Goal: Task Accomplishment & Management: Complete application form

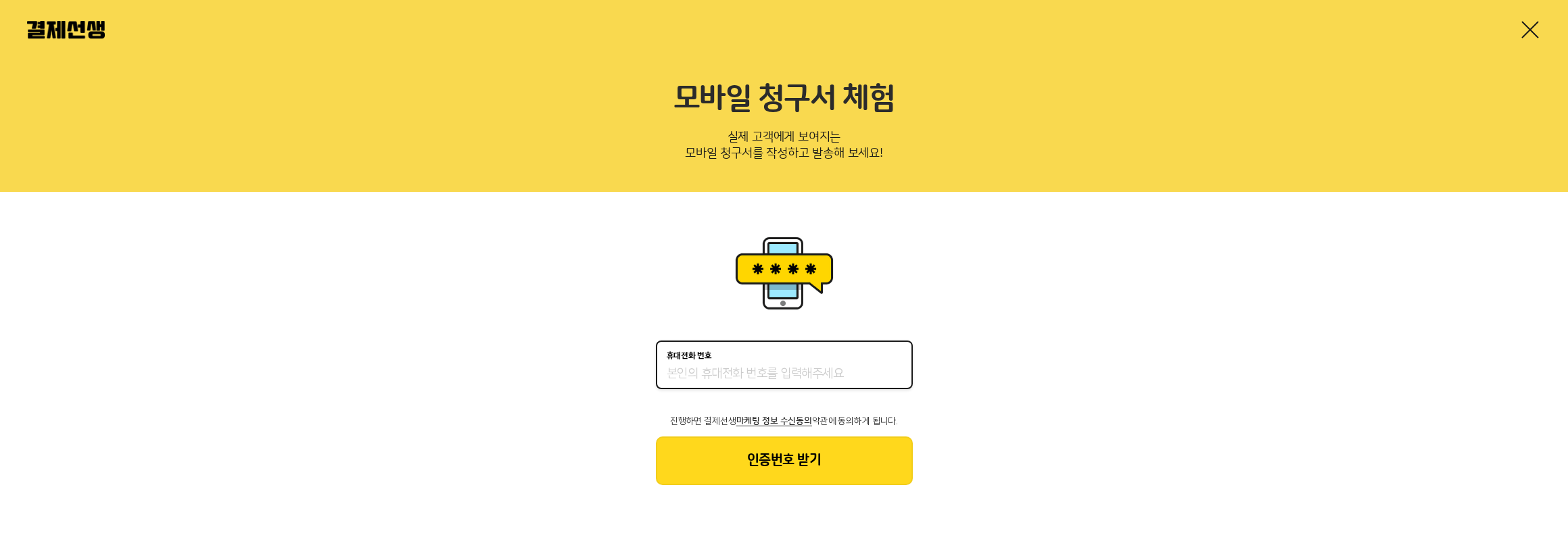
type input "01023058225"
click at [800, 469] on button "인증번호 받기" at bounding box center [784, 461] width 257 height 48
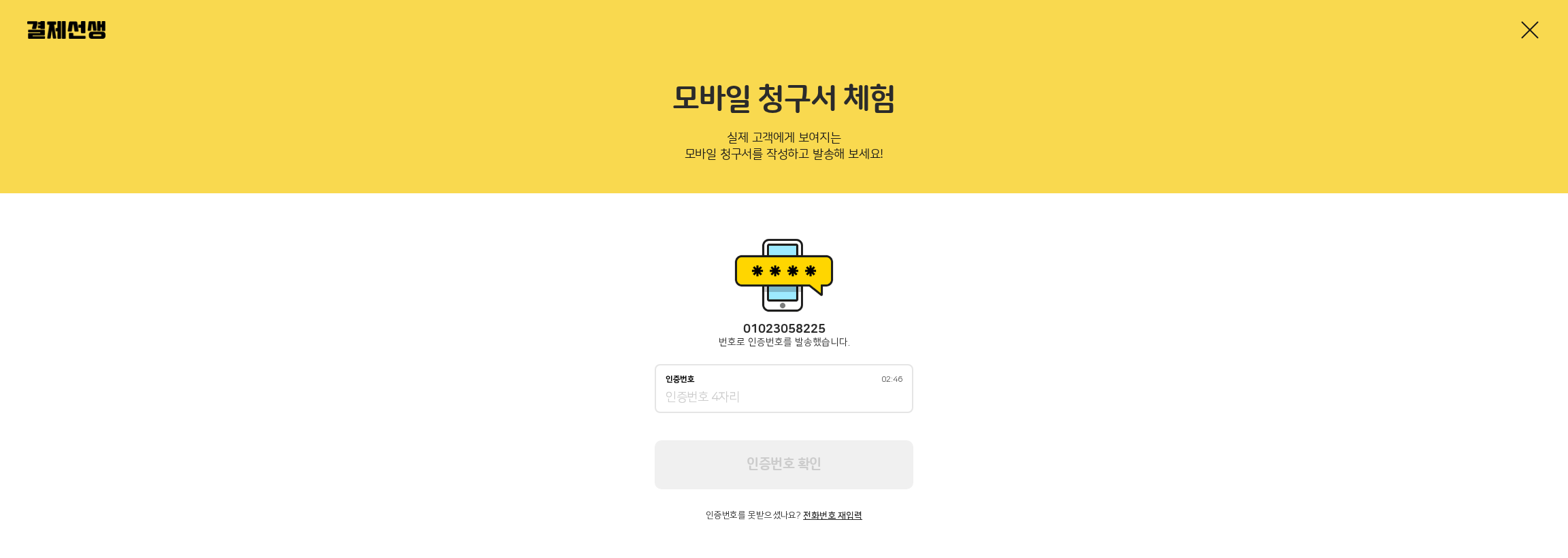
click at [810, 399] on input "인증번호 02:46" at bounding box center [784, 398] width 237 height 16
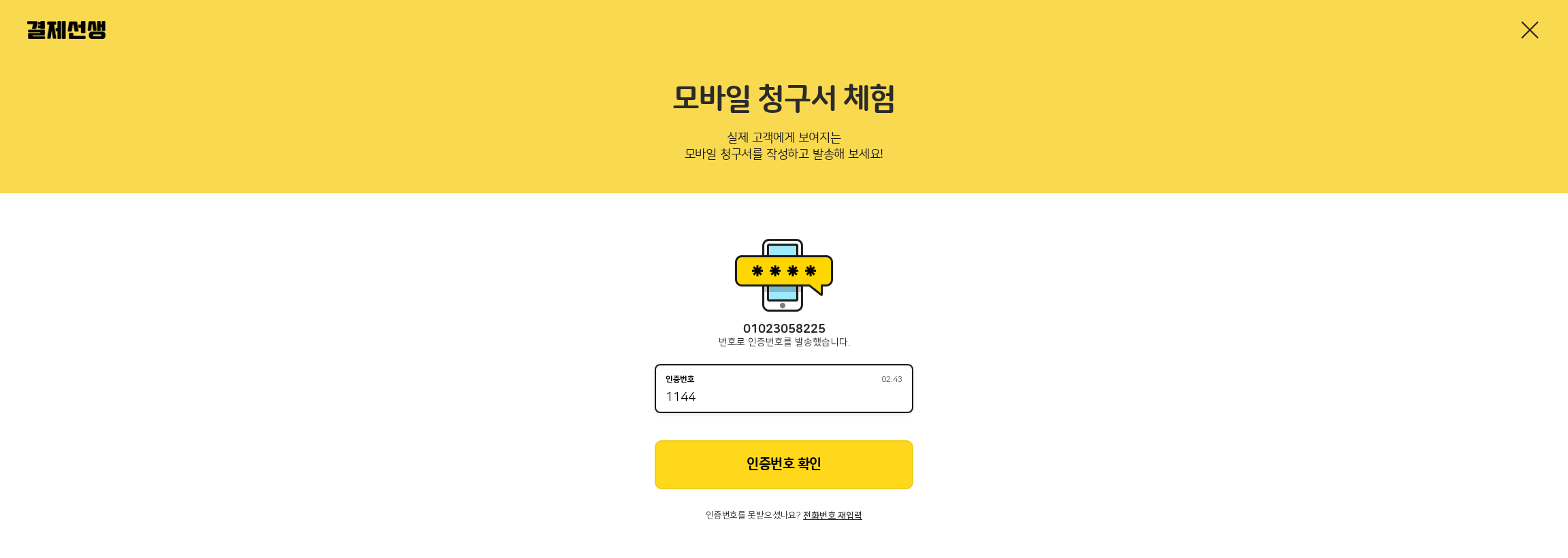
type input "1144"
click at [777, 456] on button "인증번호 확인" at bounding box center [784, 465] width 259 height 49
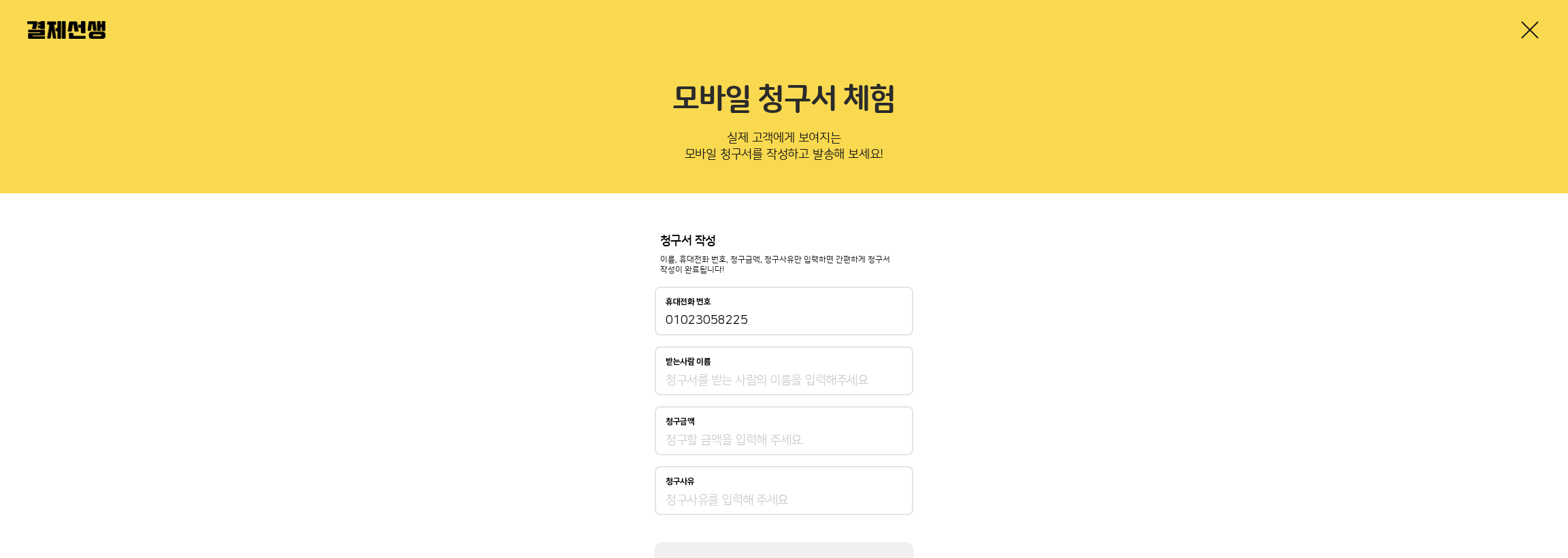
click at [719, 376] on input "받는사람 이름" at bounding box center [784, 380] width 237 height 16
type input "변지우"
click at [732, 434] on input "청구금액" at bounding box center [784, 440] width 237 height 16
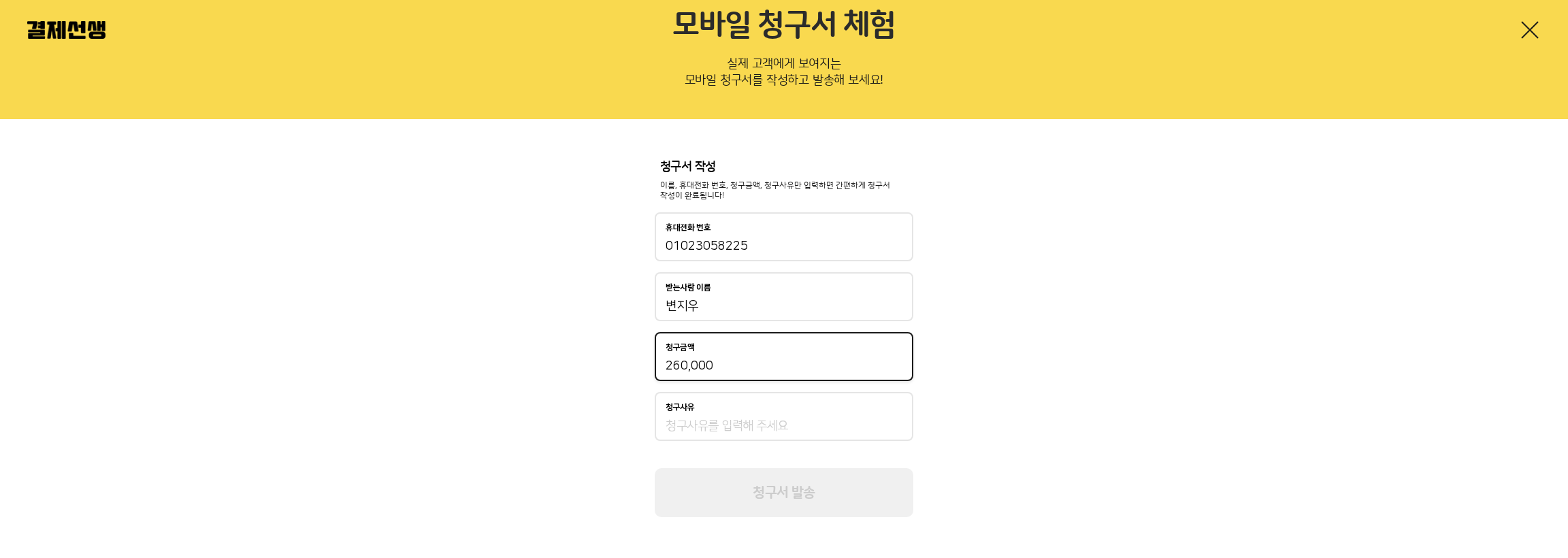
type input "260,000"
click at [709, 424] on input "청구사유" at bounding box center [784, 426] width 237 height 16
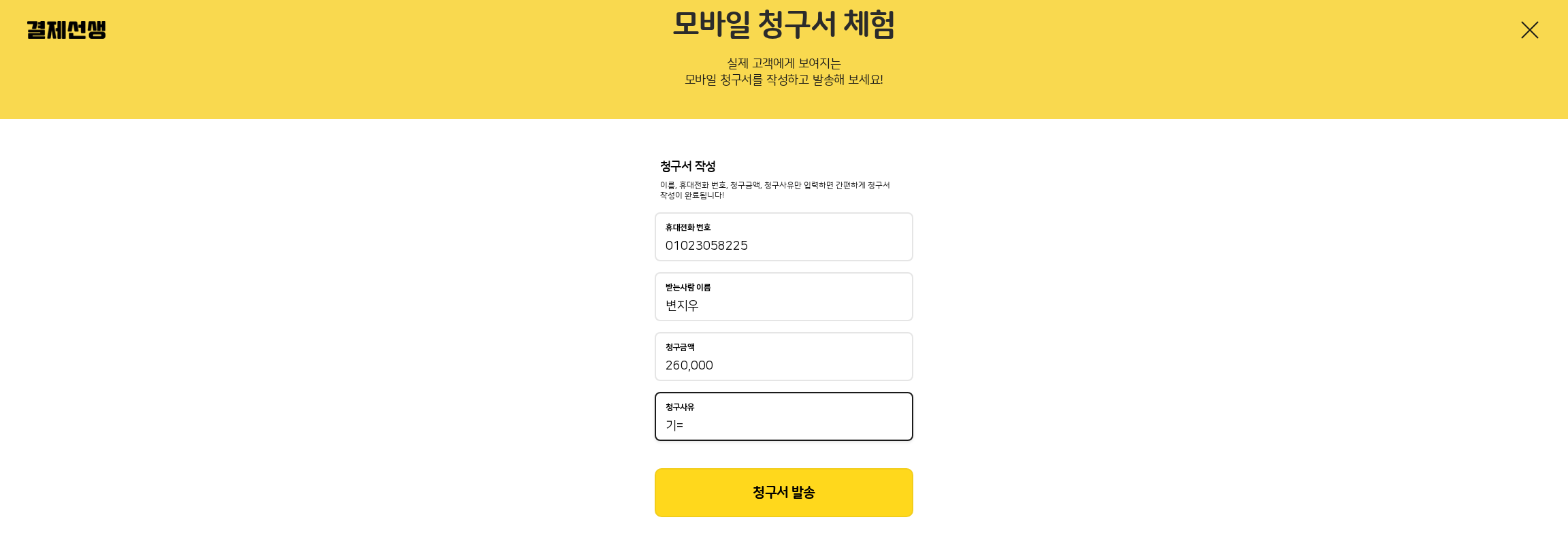
type input "기"
type input "미술치료 4회기"
click at [819, 494] on button "청구서 발송" at bounding box center [784, 492] width 259 height 49
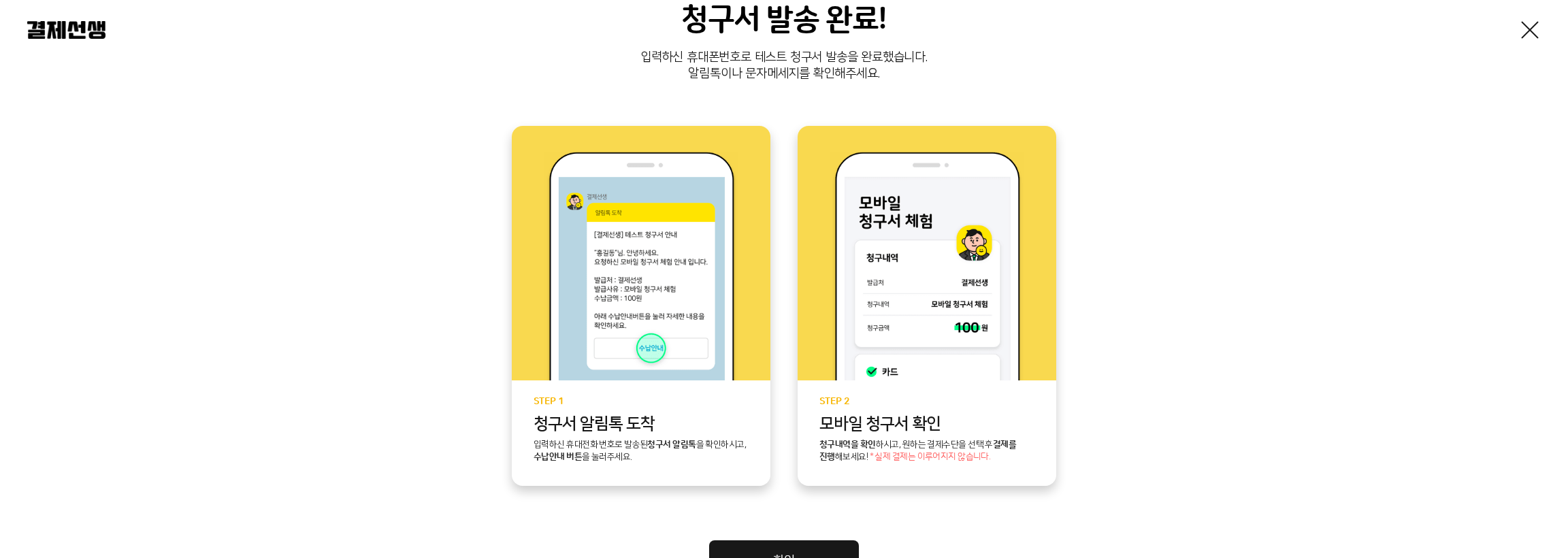
scroll to position [324, 0]
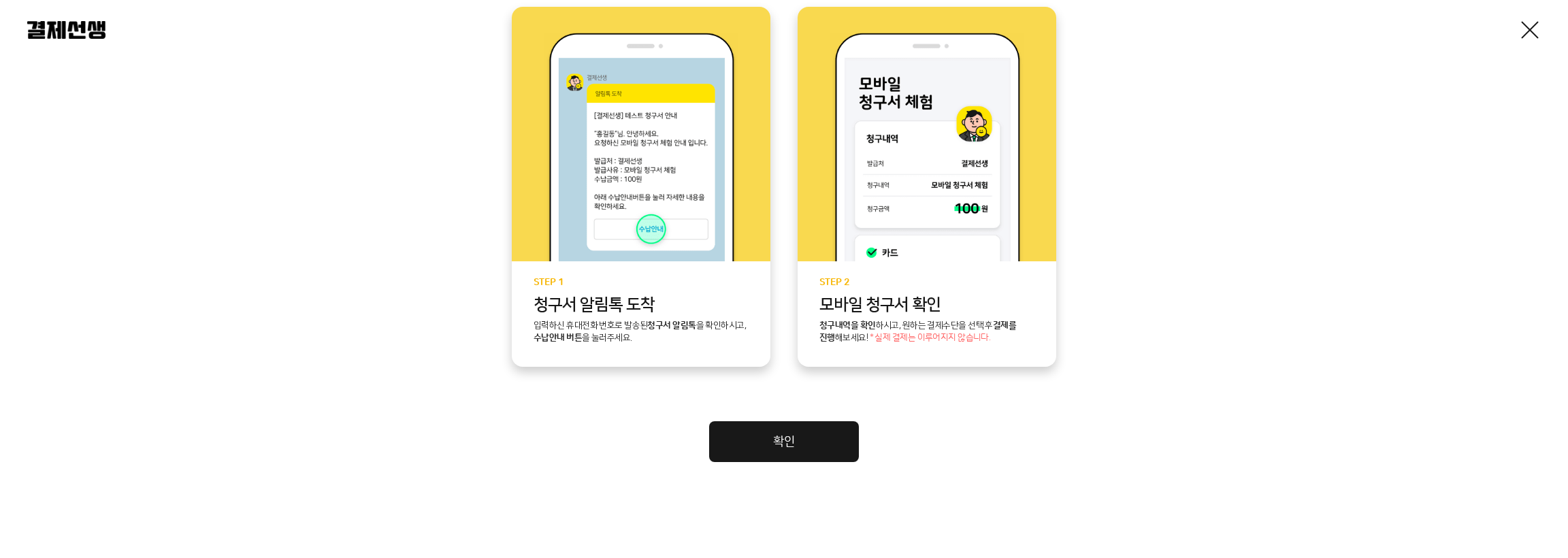
click at [794, 446] on link "확인" at bounding box center [784, 441] width 150 height 41
